Goal: Check status

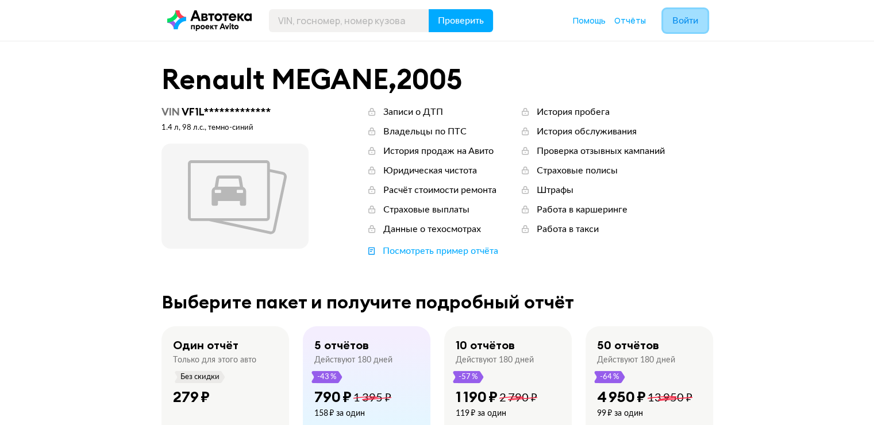
click at [680, 23] on span "Войти" at bounding box center [685, 20] width 26 height 9
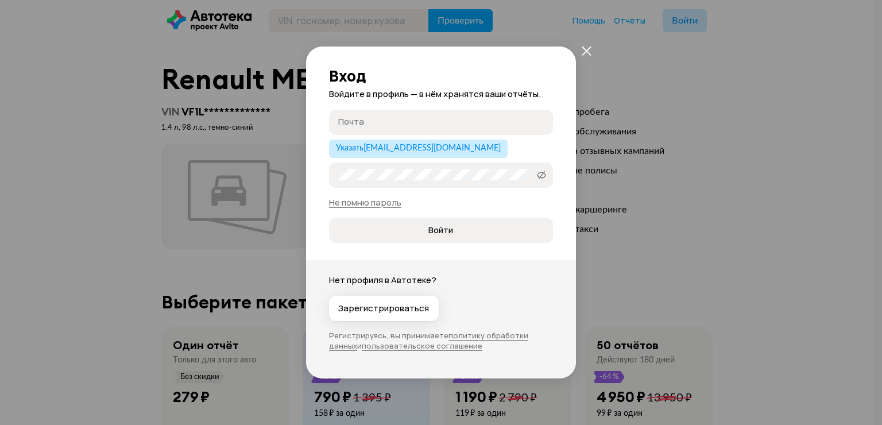
click at [417, 127] on input "Почта" at bounding box center [442, 121] width 209 height 11
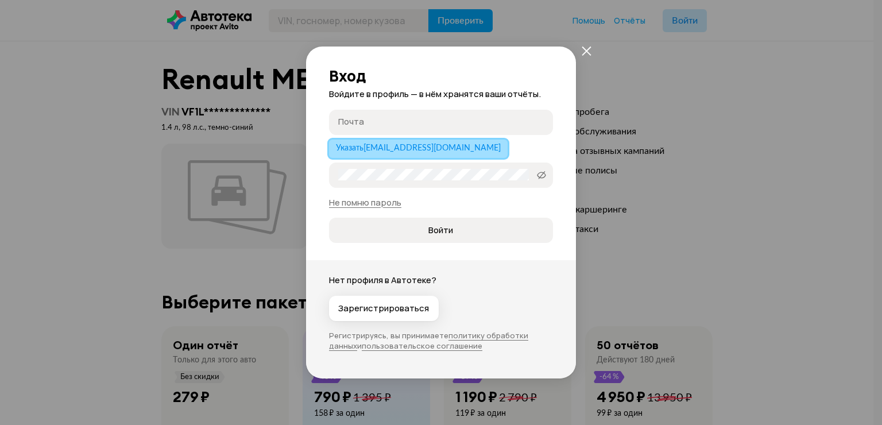
click at [397, 156] on button "Указать maksyutov@mail.ru" at bounding box center [418, 149] width 179 height 18
type input "[EMAIL_ADDRESS][DOMAIN_NAME]"
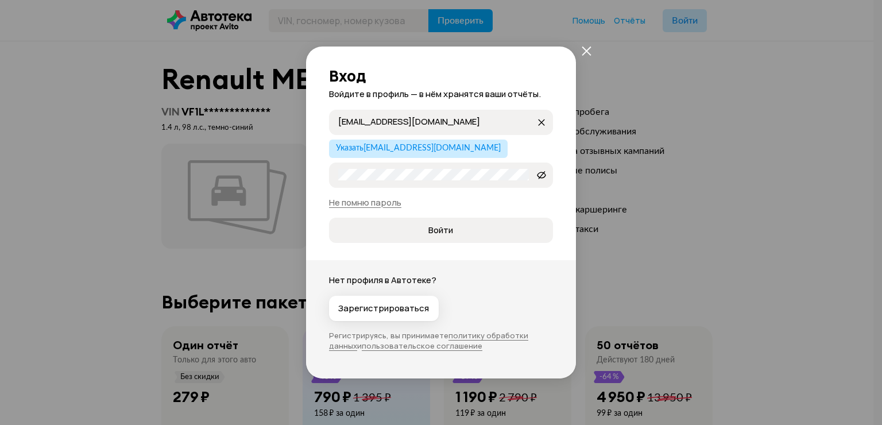
click at [329, 218] on button "Войти" at bounding box center [441, 230] width 224 height 25
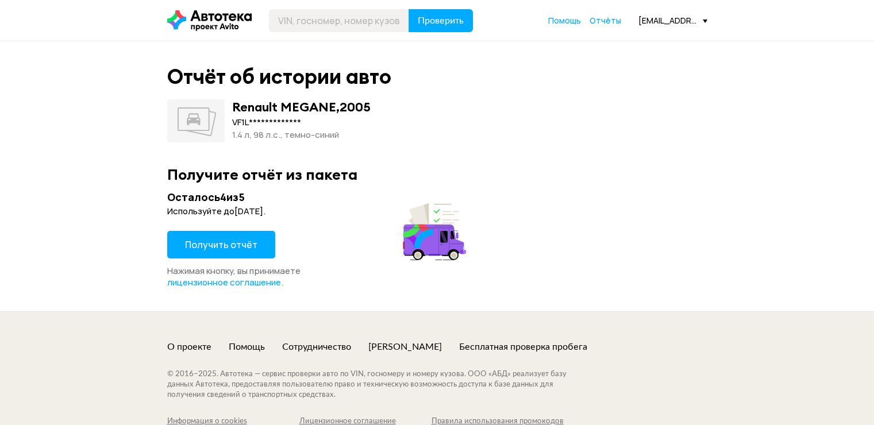
click at [226, 240] on span "Получить отчёт" at bounding box center [221, 244] width 72 height 13
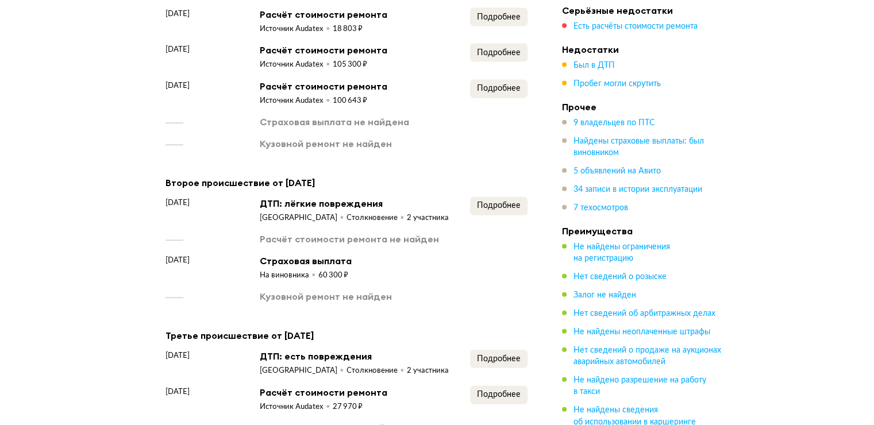
scroll to position [2642, 0]
drag, startPoint x: 358, startPoint y: 237, endPoint x: 308, endPoint y: 239, distance: 50.6
click at [308, 253] on div "сентябрь 2017 года Страховая выплата На виновника 60 300 ₽" at bounding box center [346, 266] width 362 height 26
click at [412, 253] on div "сентябрь 2017 года Страховая выплата На виновника 60 300 ₽" at bounding box center [346, 266] width 362 height 26
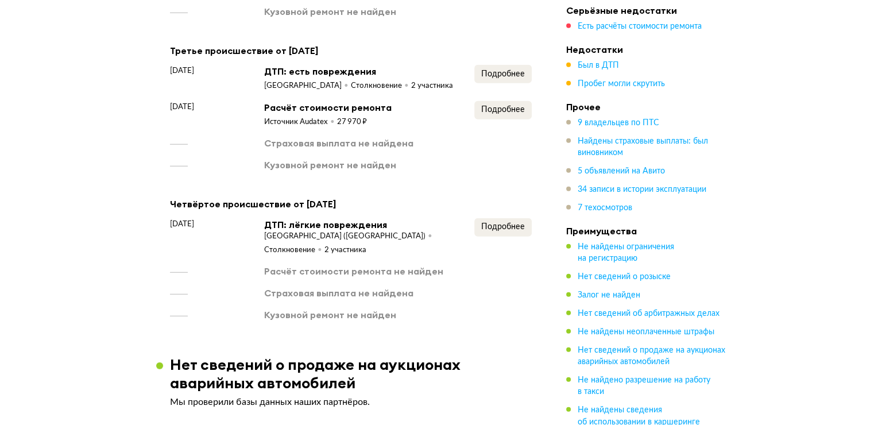
scroll to position [2929, 0]
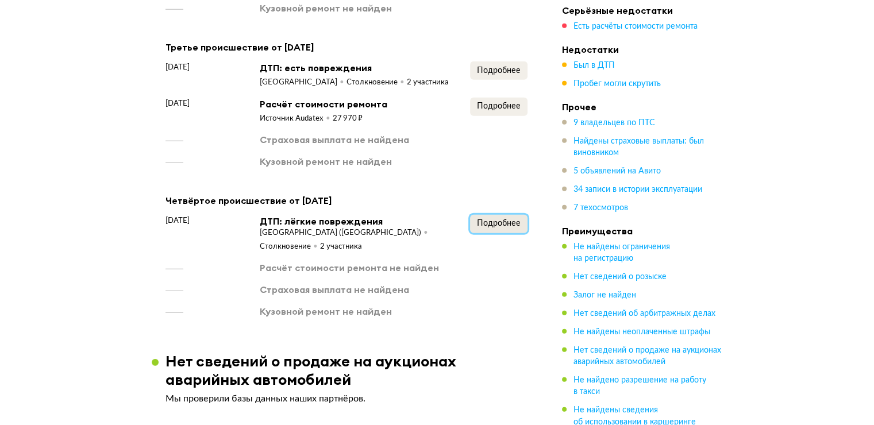
click at [502, 219] on span "Подробнее" at bounding box center [499, 223] width 44 height 8
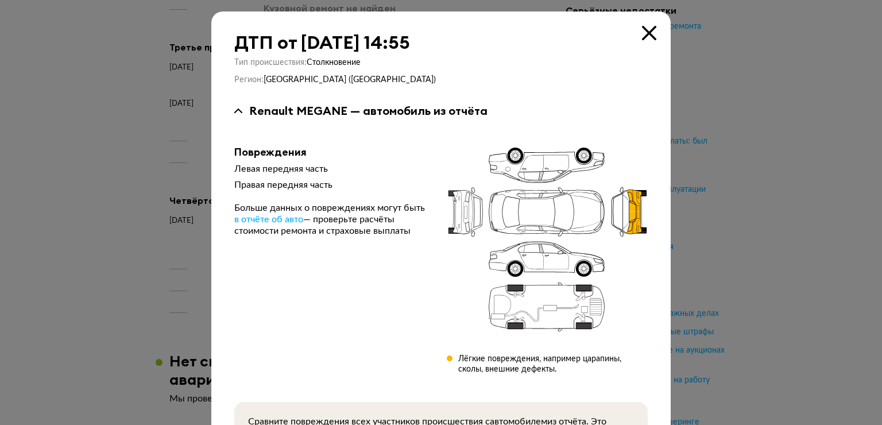
click at [648, 30] on icon at bounding box center [649, 33] width 14 height 14
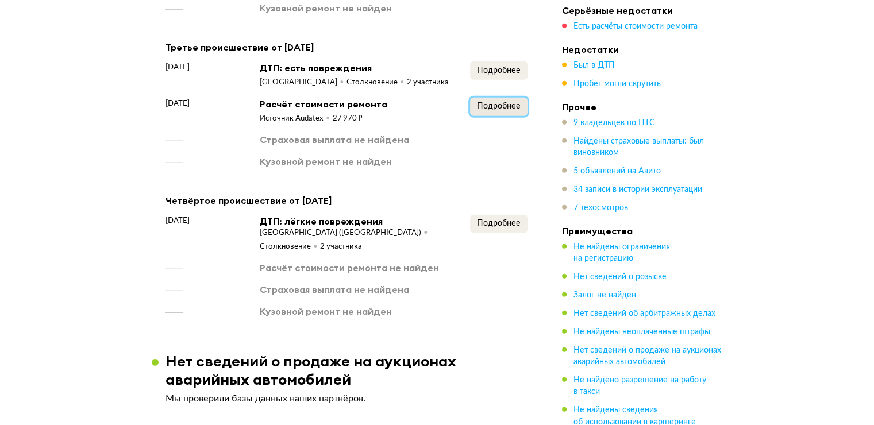
click at [493, 102] on span "Подробнее" at bounding box center [499, 106] width 44 height 8
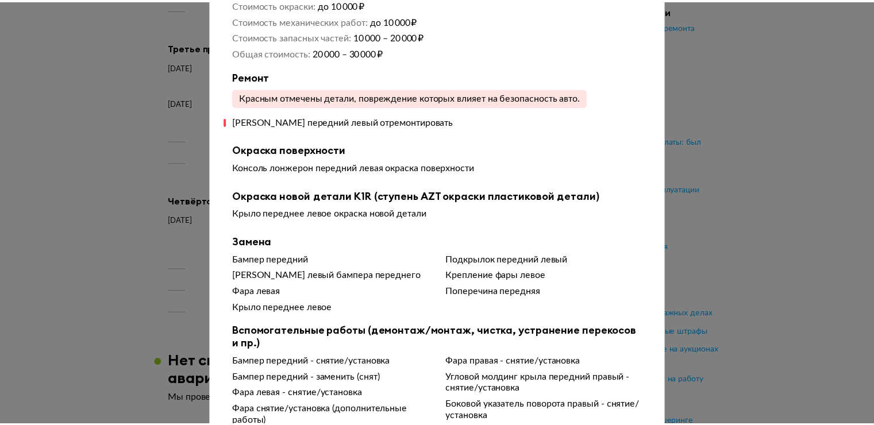
scroll to position [0, 0]
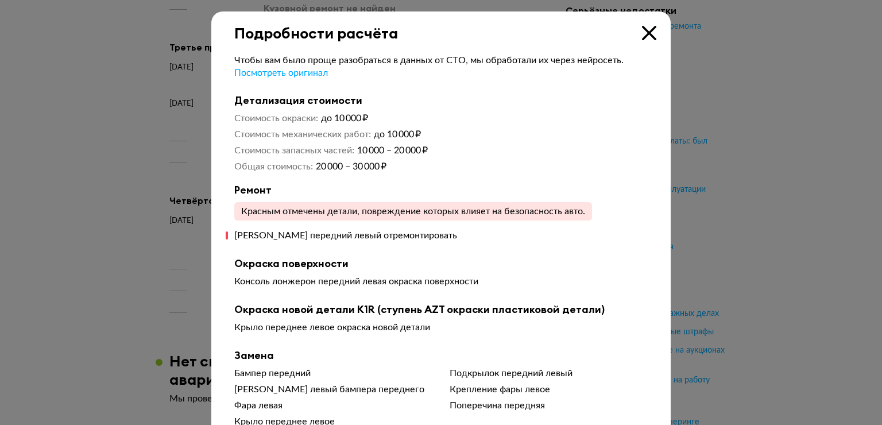
click at [642, 33] on icon at bounding box center [649, 33] width 14 height 14
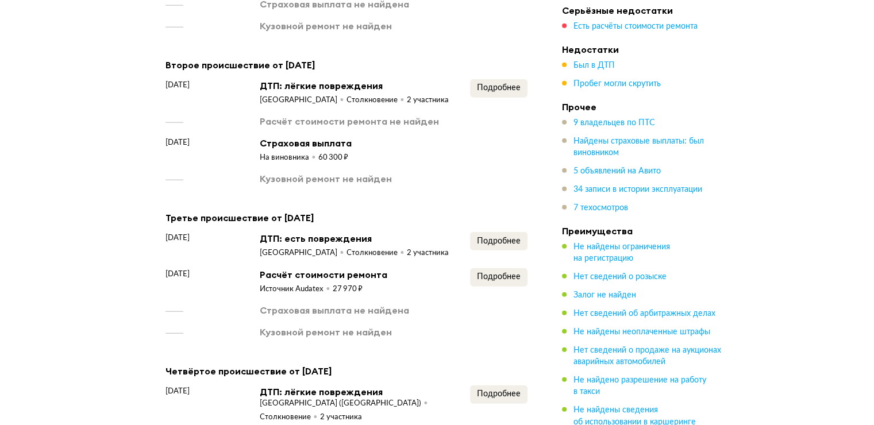
scroll to position [2757, 0]
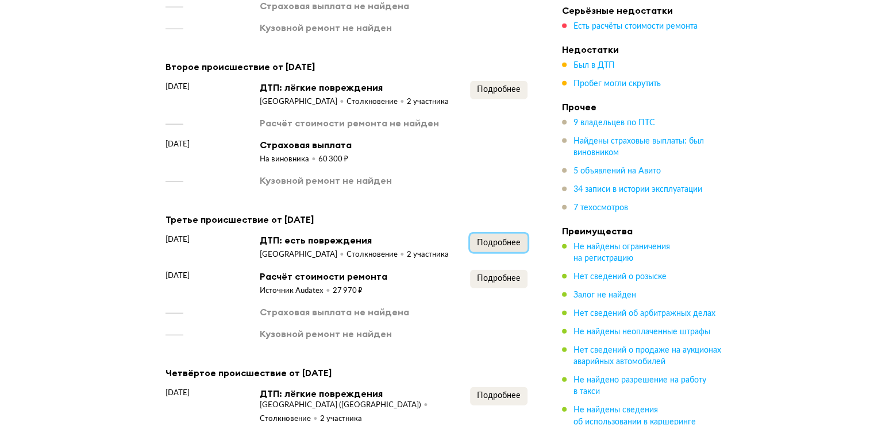
click at [492, 239] on span "Подробнее" at bounding box center [499, 243] width 44 height 8
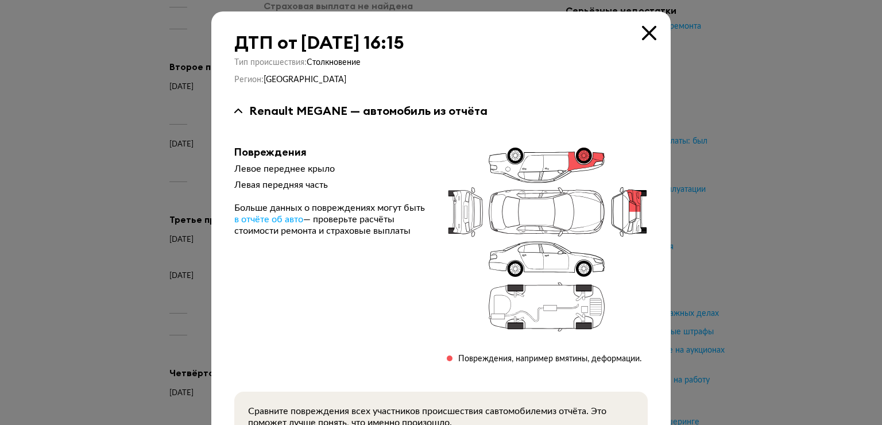
click at [648, 21] on div "ДТП от 22 марта 2018 года в 16:15 Тип происшествия : Столкновение Регион : Кург…" at bounding box center [440, 264] width 459 height 506
click at [643, 34] on icon at bounding box center [649, 33] width 14 height 14
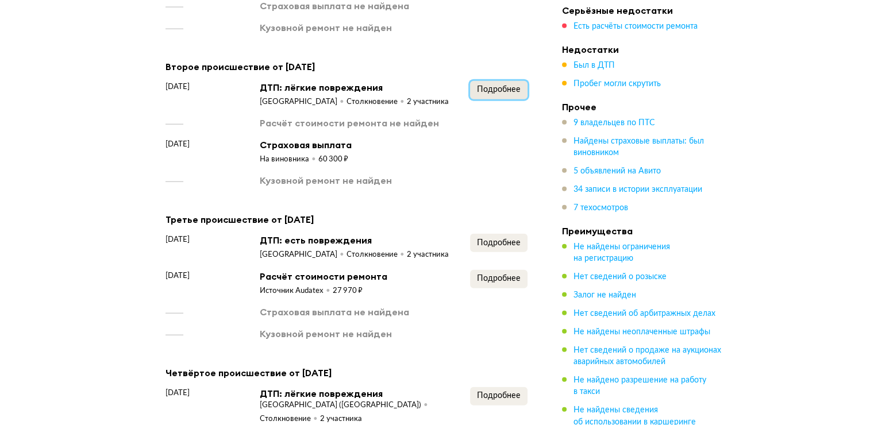
click at [513, 86] on span "Подробнее" at bounding box center [499, 90] width 44 height 8
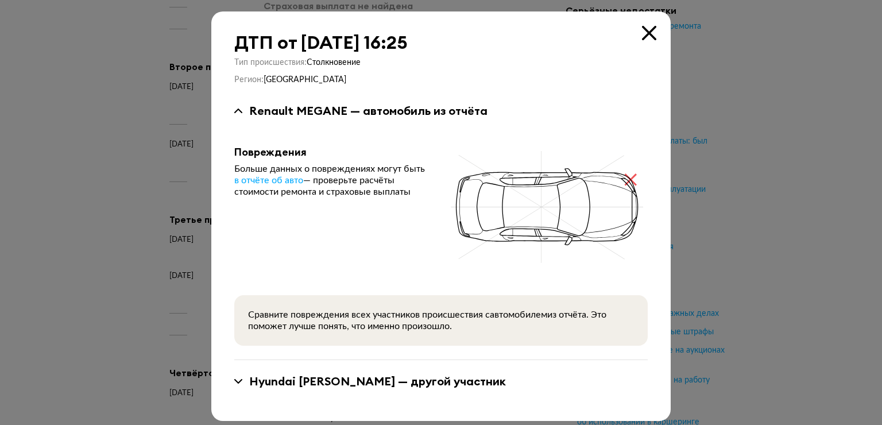
click at [643, 32] on icon at bounding box center [649, 33] width 14 height 14
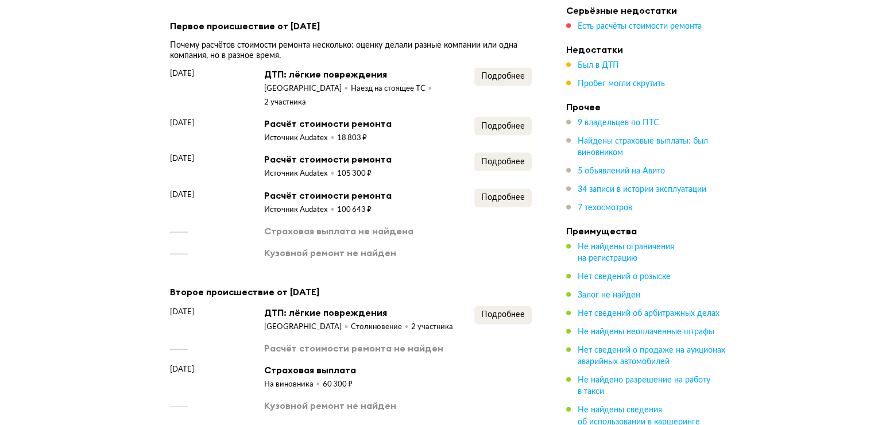
scroll to position [2527, 0]
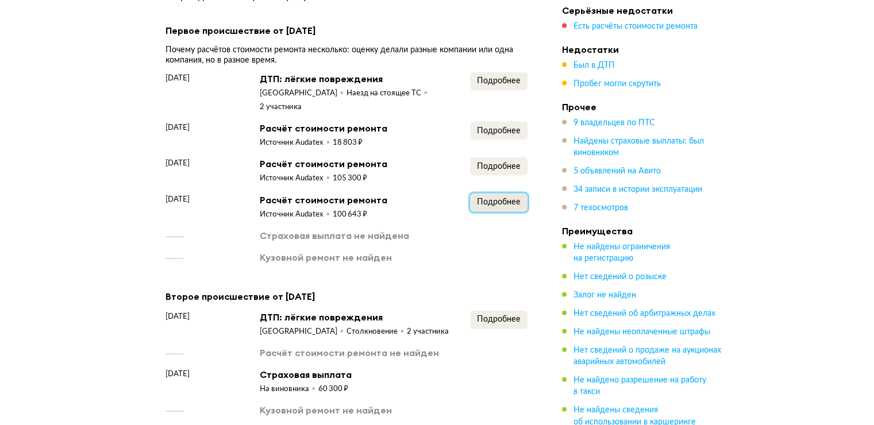
click at [512, 198] on span "Подробнее" at bounding box center [499, 202] width 44 height 8
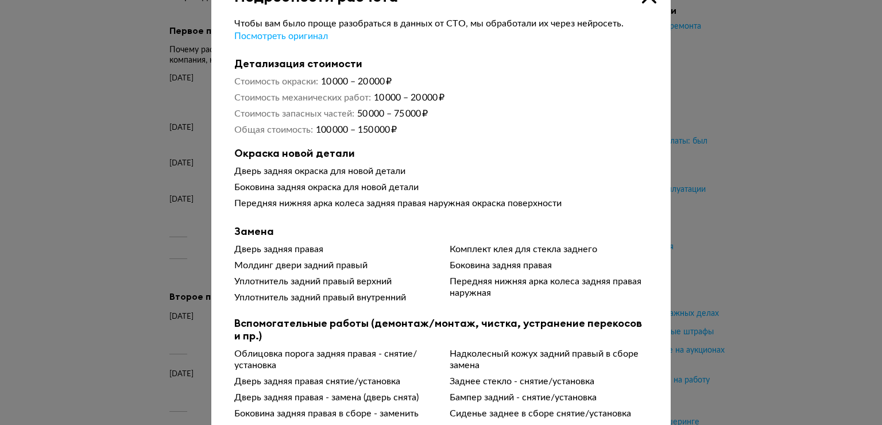
scroll to position [0, 0]
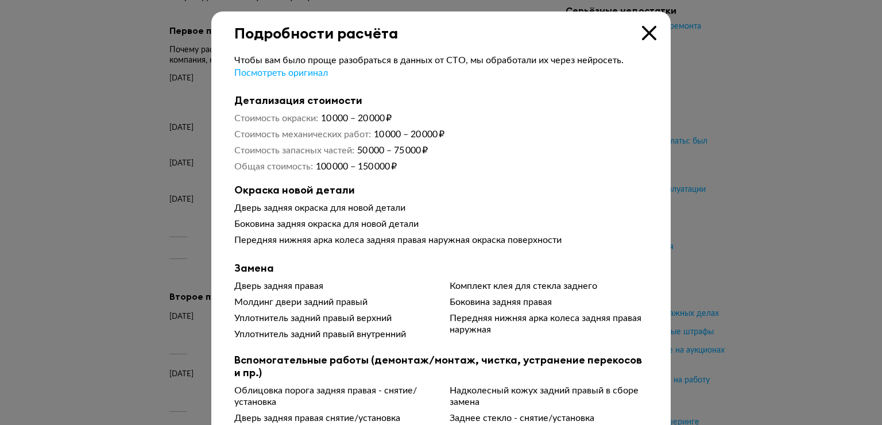
click at [642, 30] on icon at bounding box center [649, 33] width 14 height 14
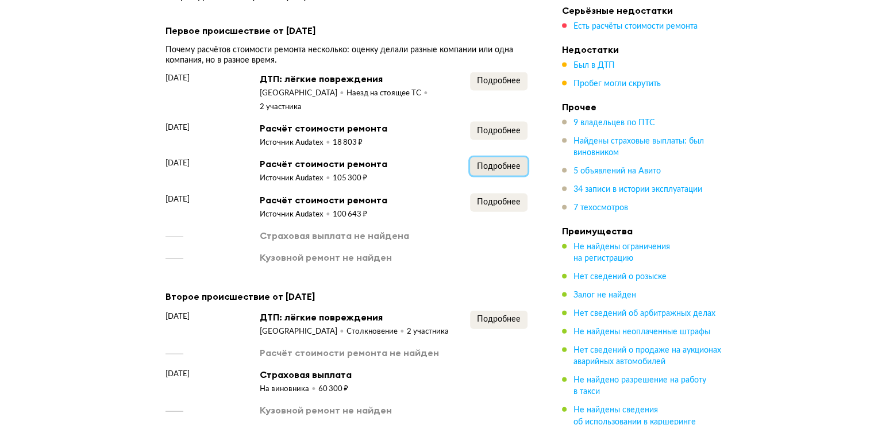
click at [493, 163] on span "Подробнее" at bounding box center [499, 167] width 44 height 8
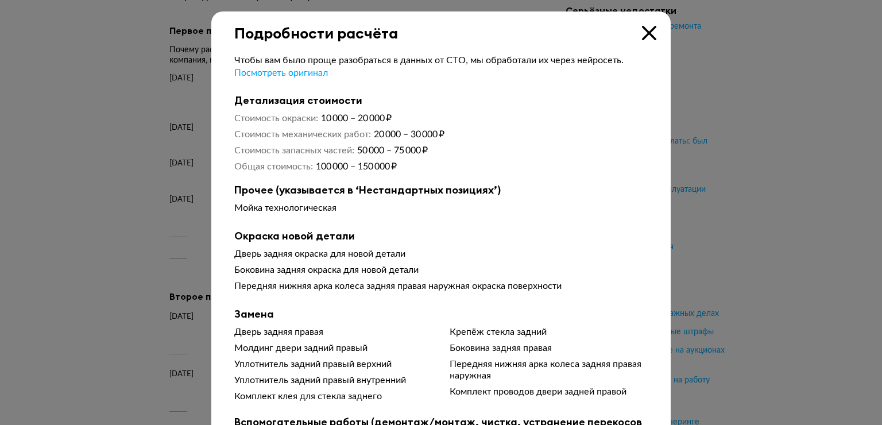
click at [646, 32] on icon at bounding box center [649, 33] width 14 height 14
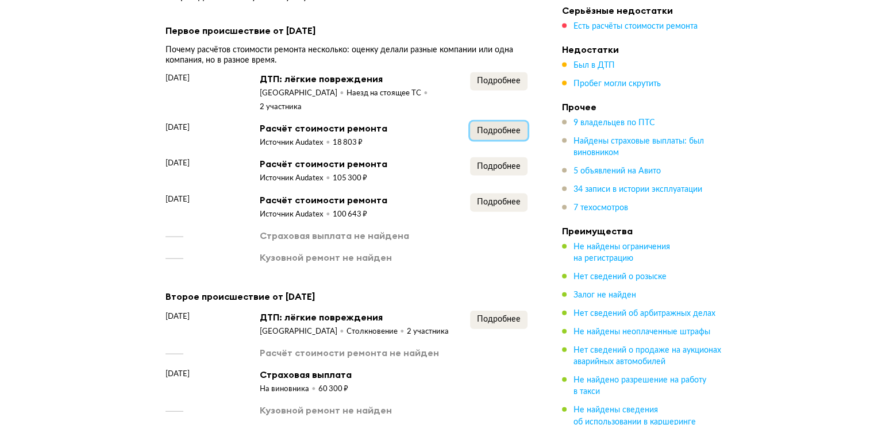
click at [492, 127] on span "Подробнее" at bounding box center [499, 131] width 44 height 8
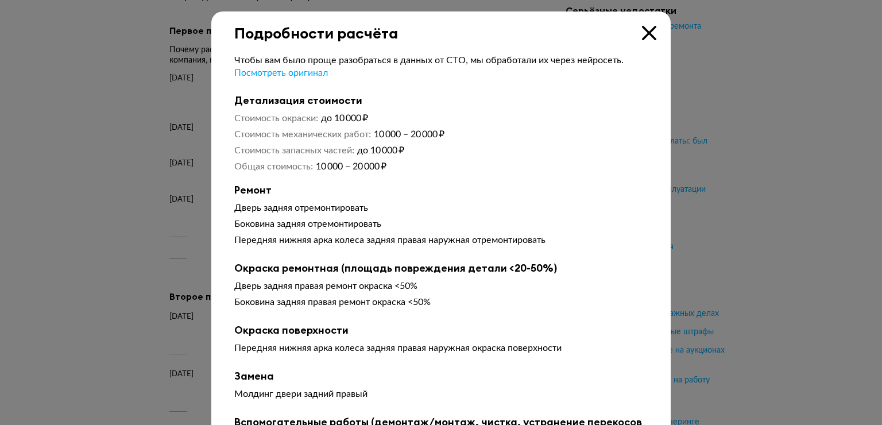
click at [642, 32] on icon at bounding box center [649, 33] width 14 height 14
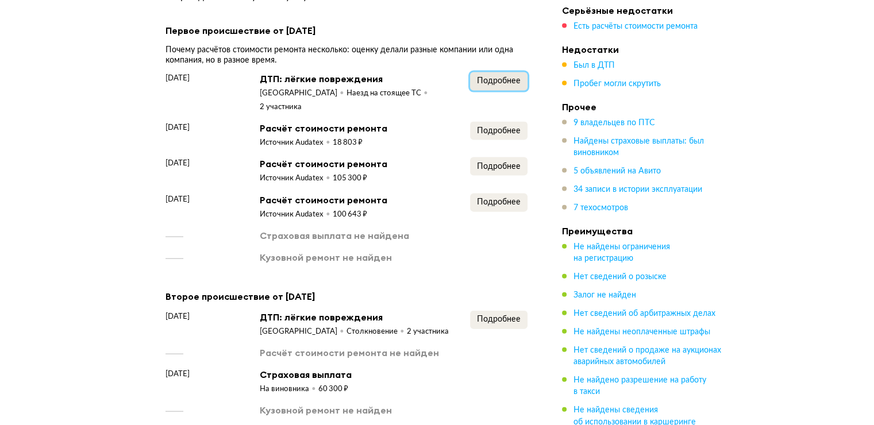
click at [508, 77] on span "Подробнее" at bounding box center [499, 81] width 44 height 8
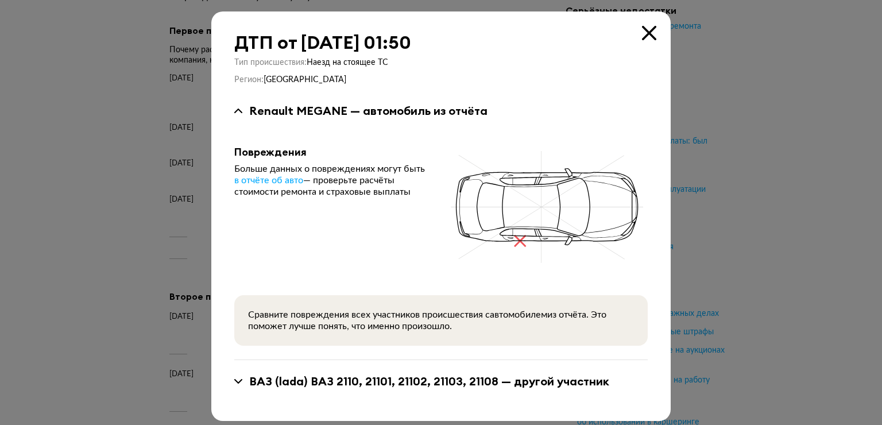
click at [633, 32] on div "ДТП от 25 мая 2017 года в 01:50" at bounding box center [441, 42] width 414 height 21
click at [643, 29] on icon at bounding box center [649, 33] width 14 height 14
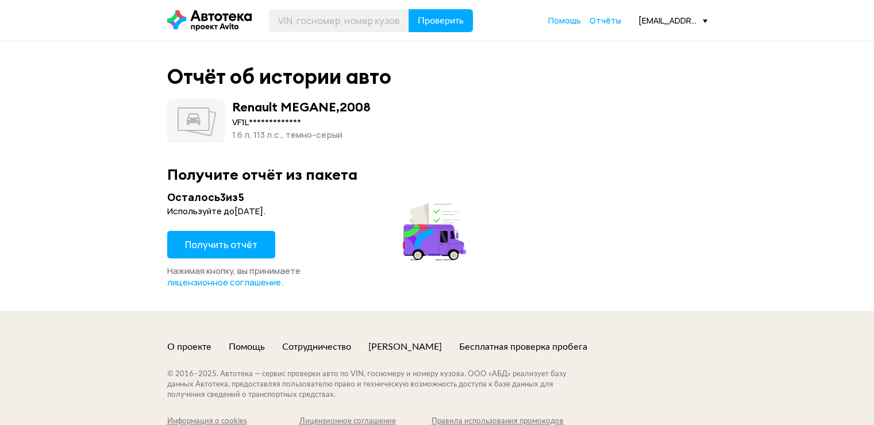
click at [237, 242] on span "Получить отчёт" at bounding box center [221, 244] width 72 height 13
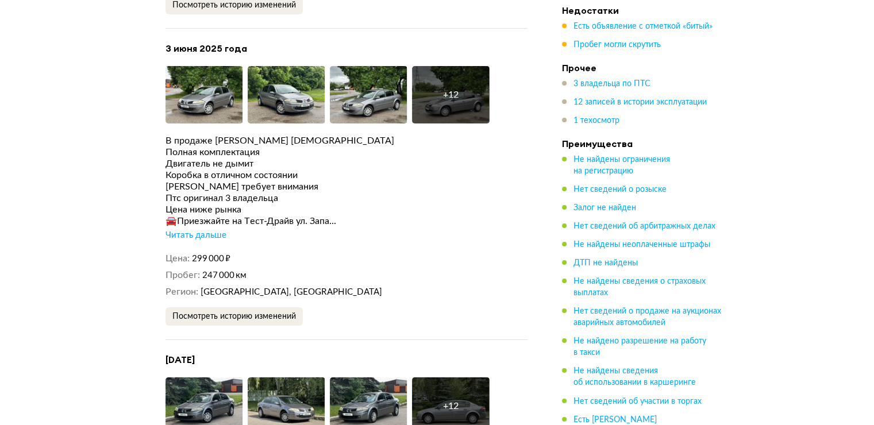
scroll to position [3963, 0]
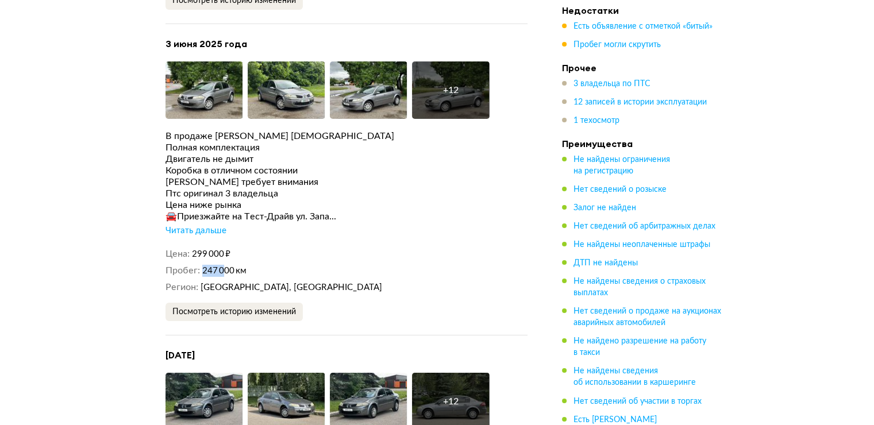
drag, startPoint x: 204, startPoint y: 250, endPoint x: 223, endPoint y: 249, distance: 18.4
click at [223, 265] on dl "Пробег 247 000 км" at bounding box center [346, 271] width 362 height 12
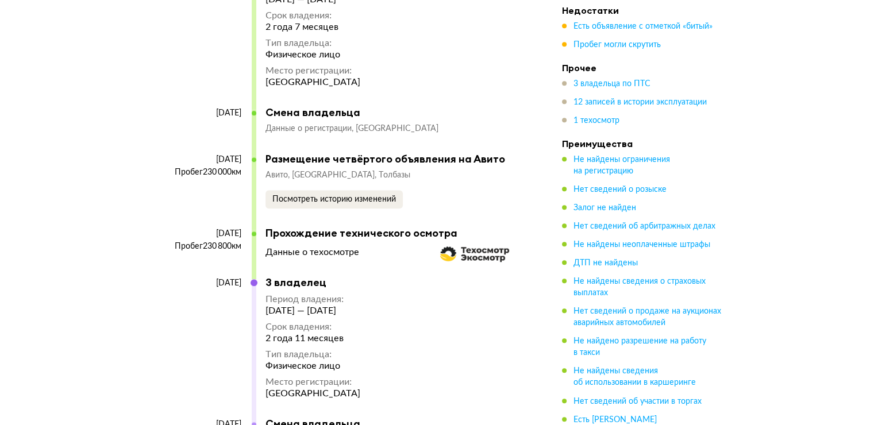
scroll to position [5284, 0]
